Goal: Information Seeking & Learning: Learn about a topic

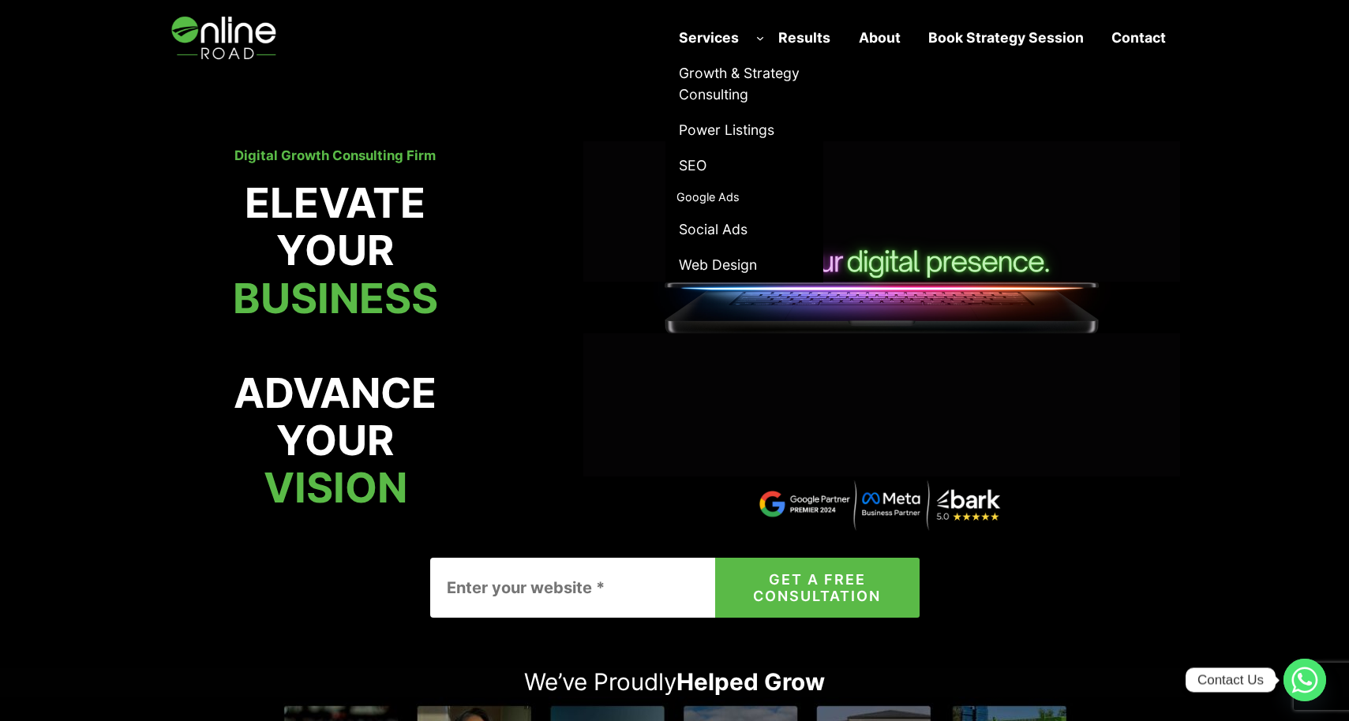
click at [723, 72] on span "Growth & Strategy Consulting" at bounding box center [744, 83] width 130 height 43
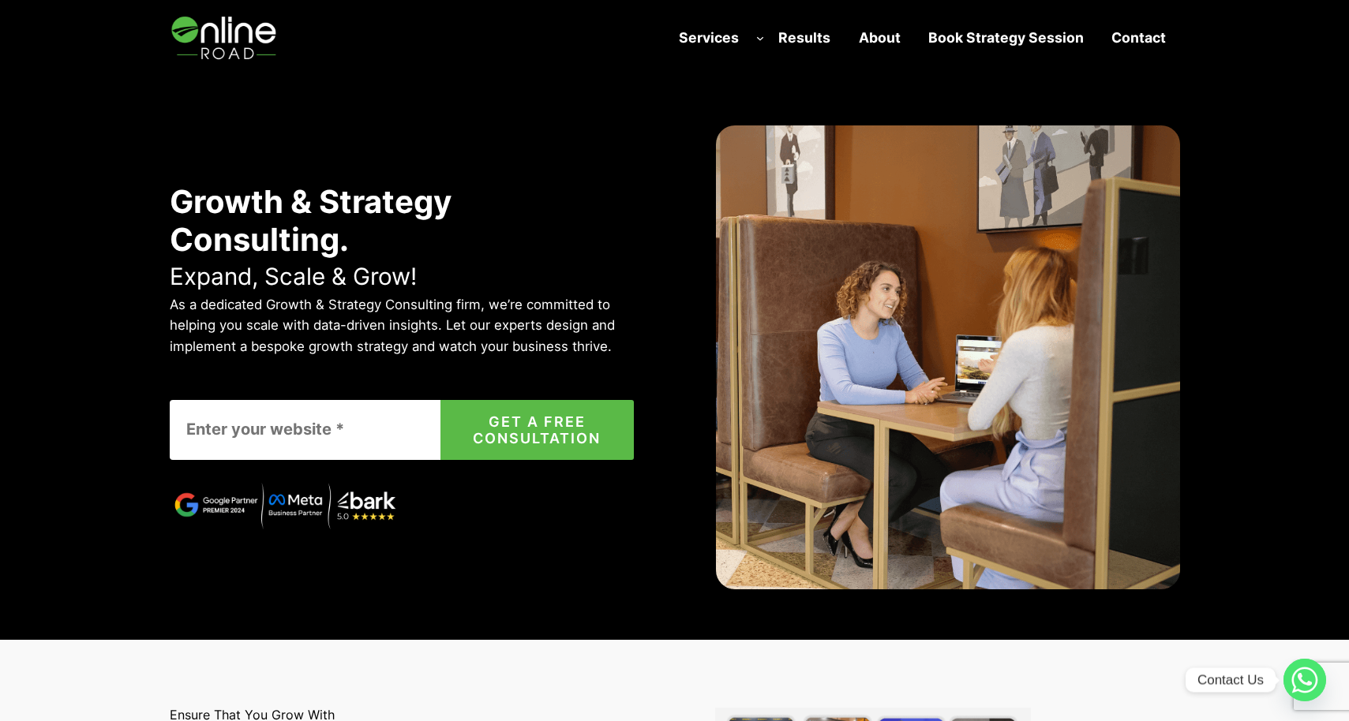
click at [821, 35] on strong "Results" at bounding box center [804, 37] width 52 height 17
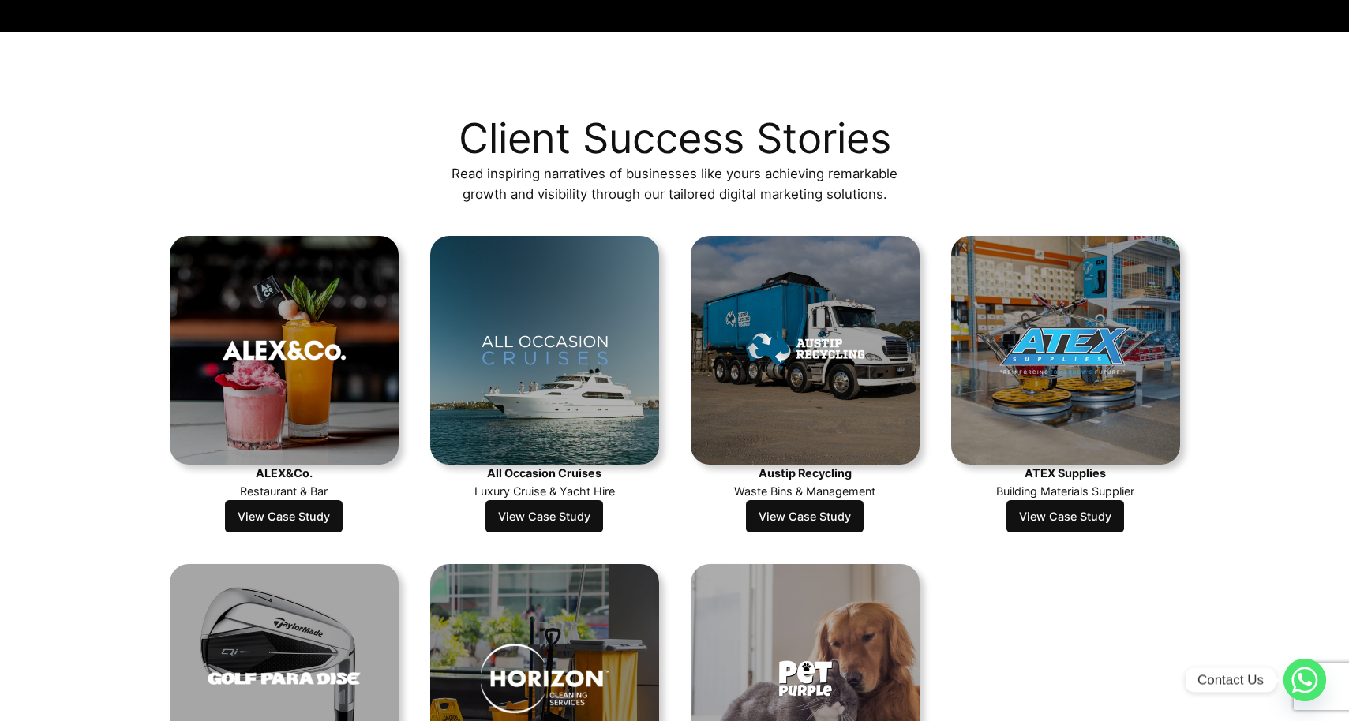
scroll to position [249, 0]
